Goal: Task Accomplishment & Management: Complete application form

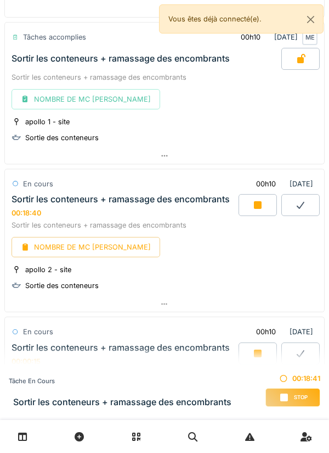
scroll to position [1203, 0]
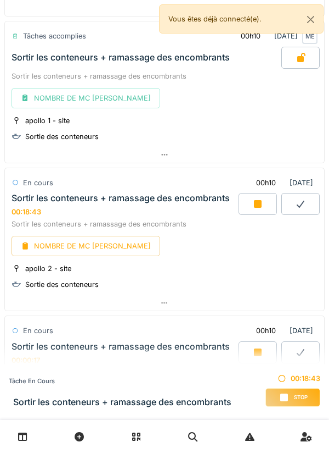
click at [98, 248] on div "NOMBRE DE MC [PERSON_NAME]" at bounding box center [86, 246] width 149 height 20
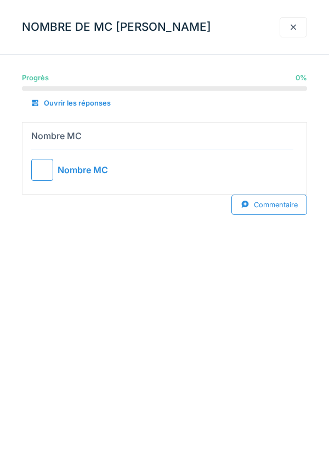
click at [43, 172] on div at bounding box center [42, 170] width 22 height 22
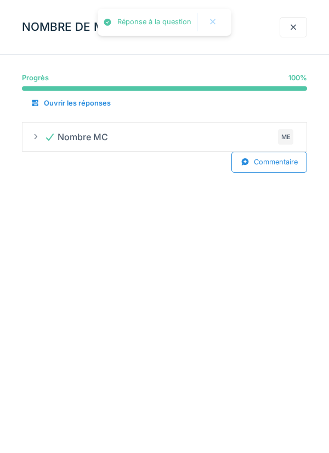
click at [271, 166] on div "Commentaire" at bounding box center [270, 162] width 76 height 20
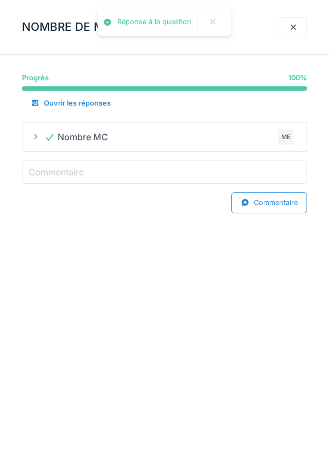
click at [96, 170] on input "Commentaire" at bounding box center [165, 171] width 286 height 23
type input "***"
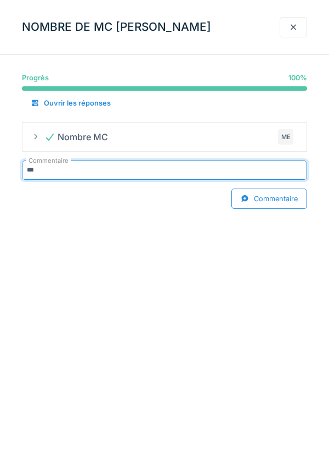
click at [295, 30] on div at bounding box center [293, 27] width 9 height 10
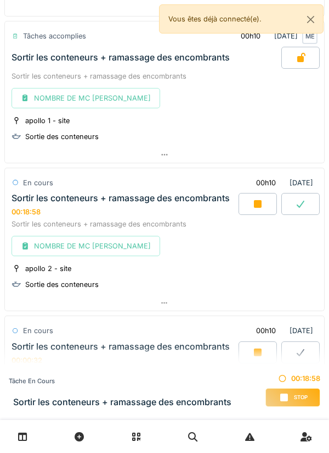
click at [252, 208] on div at bounding box center [258, 204] width 38 height 22
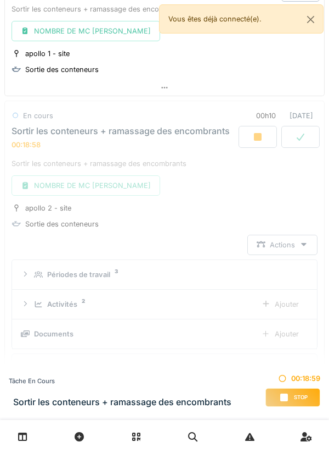
scroll to position [1326, 0]
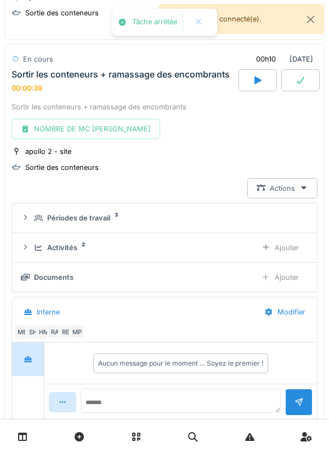
click at [306, 79] on icon at bounding box center [300, 80] width 11 height 9
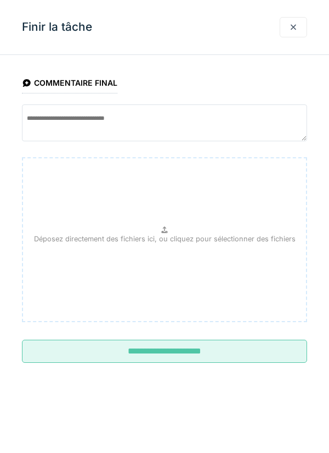
click at [160, 350] on input "**********" at bounding box center [165, 350] width 286 height 23
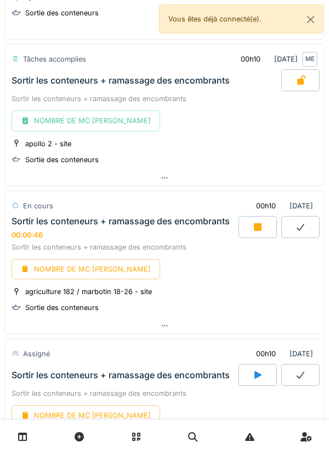
click at [26, 438] on icon at bounding box center [22, 436] width 9 height 9
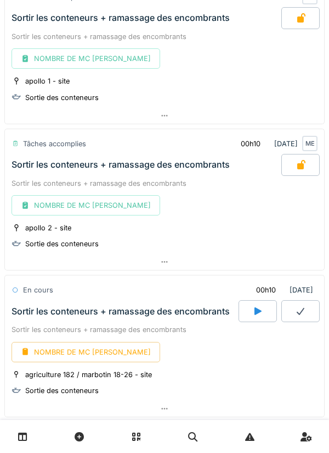
scroll to position [1300, 0]
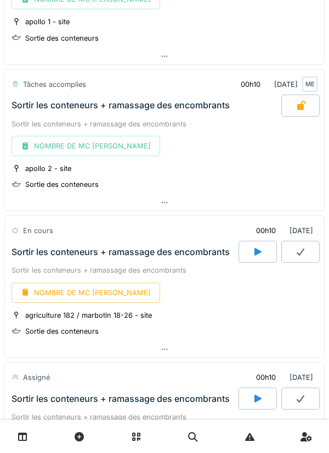
click at [256, 254] on icon at bounding box center [258, 252] width 7 height 8
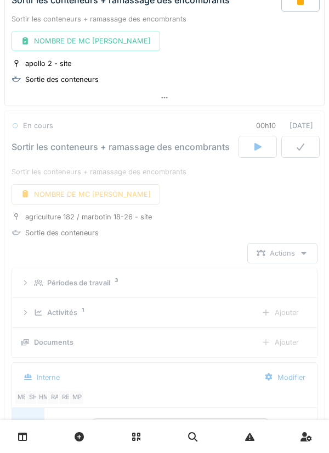
scroll to position [1471, 0]
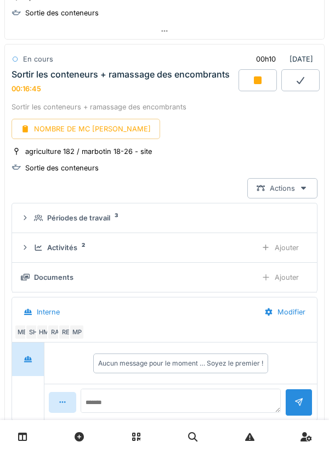
click at [269, 246] on icon at bounding box center [266, 247] width 9 height 7
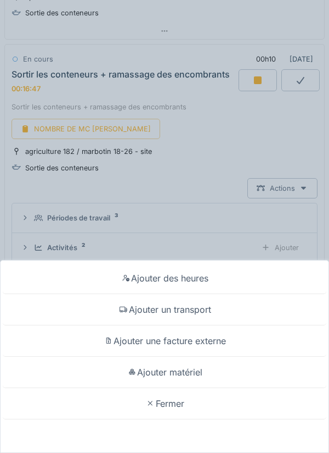
click at [174, 309] on div "Ajouter un transport" at bounding box center [165, 309] width 324 height 31
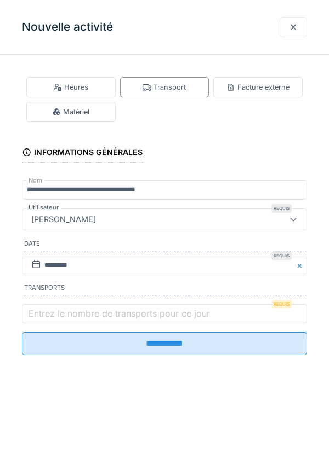
click at [91, 311] on label "Entrez le nombre de transports pour ce jour" at bounding box center [119, 312] width 186 height 13
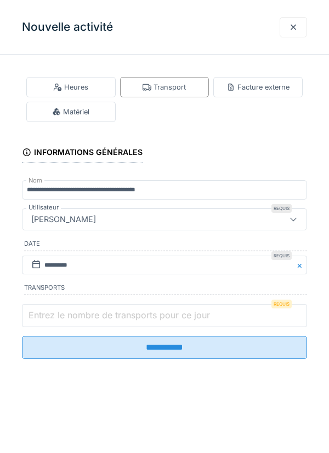
click at [91, 311] on input "Entrez le nombre de transports pour ce jour" at bounding box center [165, 315] width 286 height 23
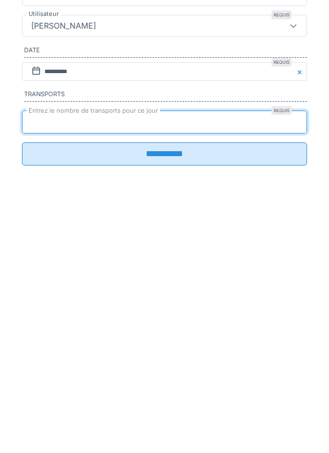
type input "*"
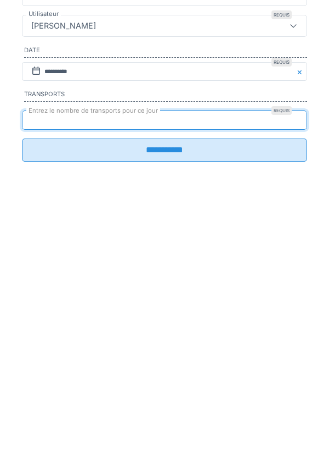
click at [168, 353] on input "**********" at bounding box center [165, 343] width 286 height 23
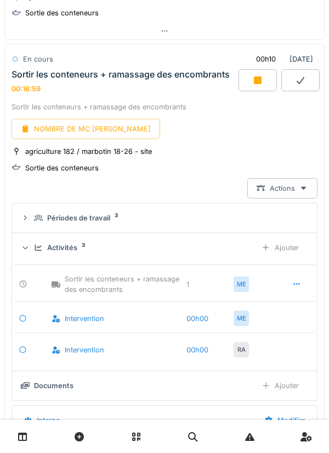
click at [65, 130] on div "NOMBRE DE MC [PERSON_NAME]" at bounding box center [86, 129] width 149 height 20
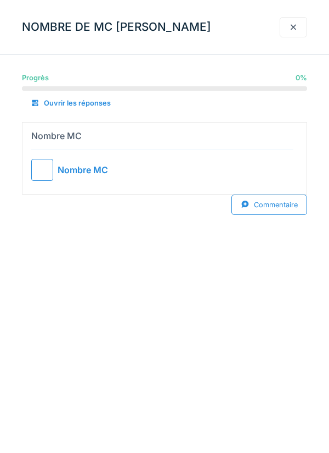
click at [42, 176] on div at bounding box center [42, 170] width 22 height 22
click at [270, 204] on div "NOMBRE DE MC EVACUE Progrès 0 % 0 % Ouvrir les réponses Nombre MC Nombre MC Com…" at bounding box center [164, 226] width 329 height 453
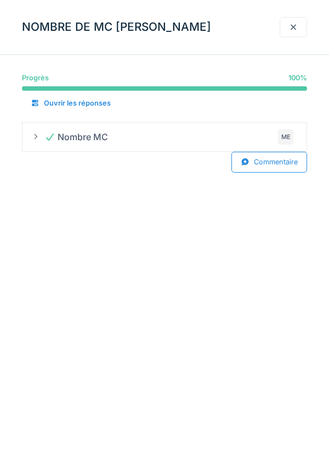
click at [268, 165] on div "Commentaire" at bounding box center [270, 162] width 76 height 20
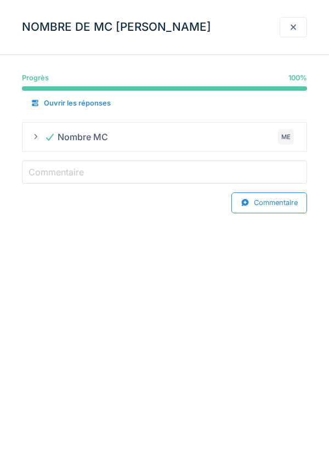
click at [100, 166] on input "Commentaire" at bounding box center [165, 171] width 286 height 23
type input "***"
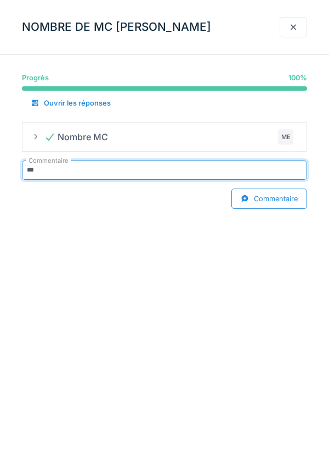
click at [292, 31] on div at bounding box center [293, 27] width 9 height 10
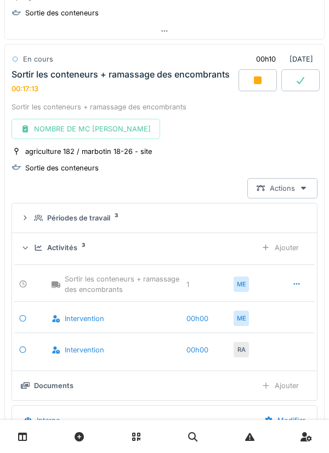
click at [253, 87] on div at bounding box center [258, 80] width 38 height 22
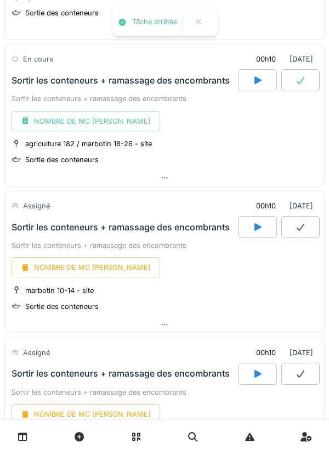
click at [299, 83] on icon at bounding box center [301, 80] width 8 height 7
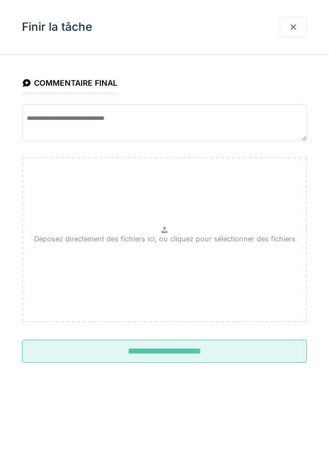
click at [175, 353] on input "**********" at bounding box center [165, 350] width 286 height 23
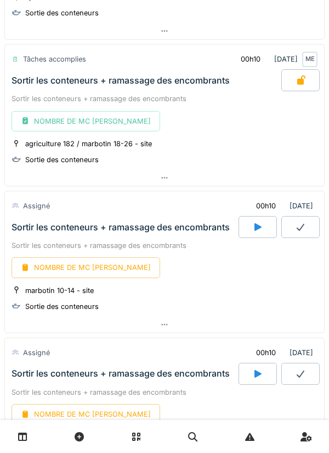
click at [250, 224] on div at bounding box center [258, 227] width 38 height 22
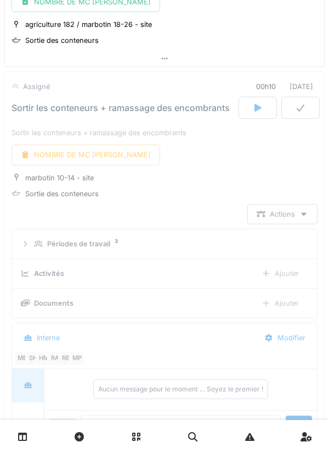
scroll to position [1618, 0]
